Goal: Transaction & Acquisition: Purchase product/service

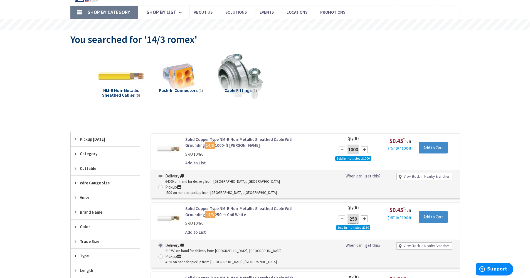
scroll to position [56, 0]
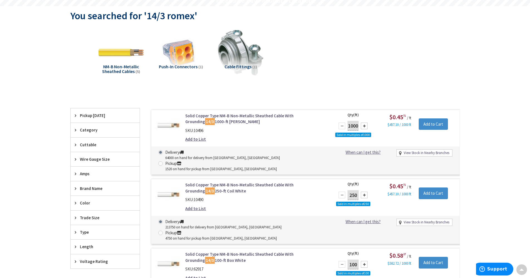
click at [363, 191] on div at bounding box center [364, 194] width 7 height 7
type input "1000"
click at [443, 187] on input "Add to Cart" at bounding box center [433, 193] width 29 height 12
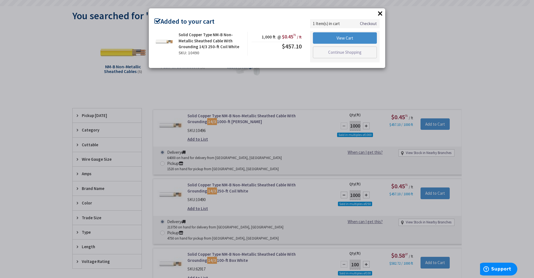
click at [380, 15] on button "×" at bounding box center [380, 13] width 8 height 8
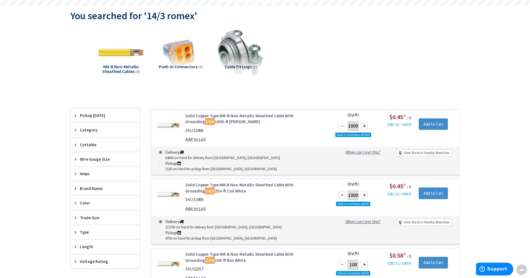
scroll to position [0, 0]
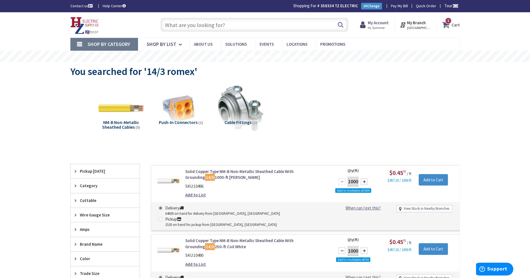
click at [244, 22] on input "text" at bounding box center [255, 25] width 188 height 14
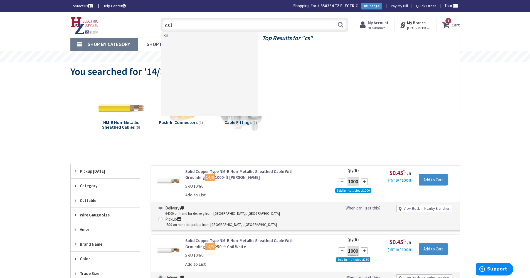
type input "cs14"
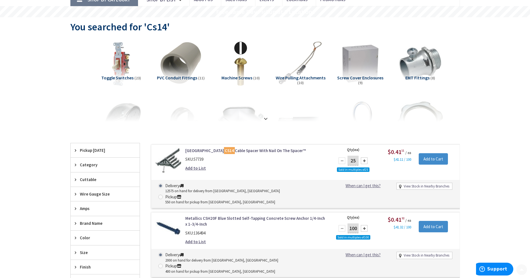
scroll to position [83, 0]
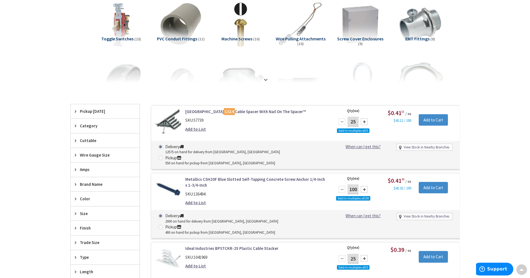
click at [363, 120] on div at bounding box center [364, 121] width 7 height 7
type input "100"
click at [423, 118] on input "Add to Cart" at bounding box center [433, 120] width 29 height 12
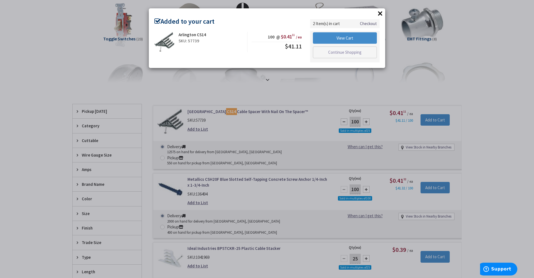
click at [378, 13] on button "×" at bounding box center [380, 13] width 8 height 8
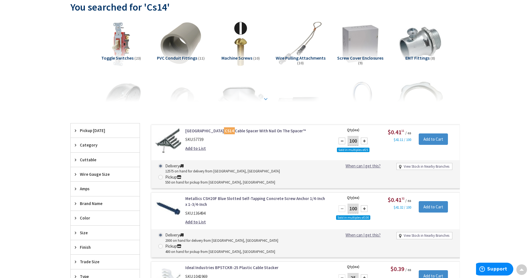
scroll to position [0, 0]
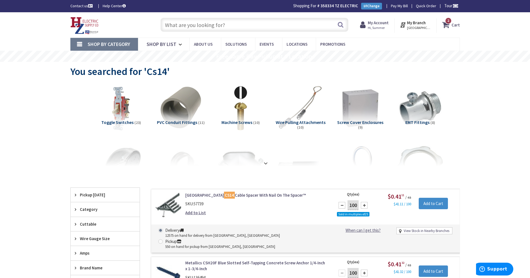
click at [258, 25] on input "text" at bounding box center [255, 25] width 188 height 14
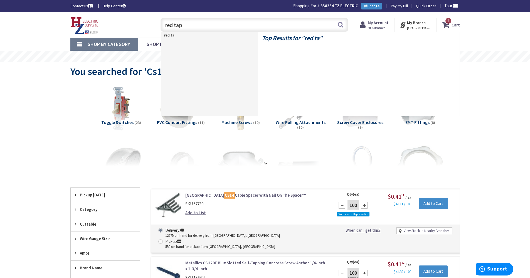
type input "red tape"
